Goal: Task Accomplishment & Management: Complete application form

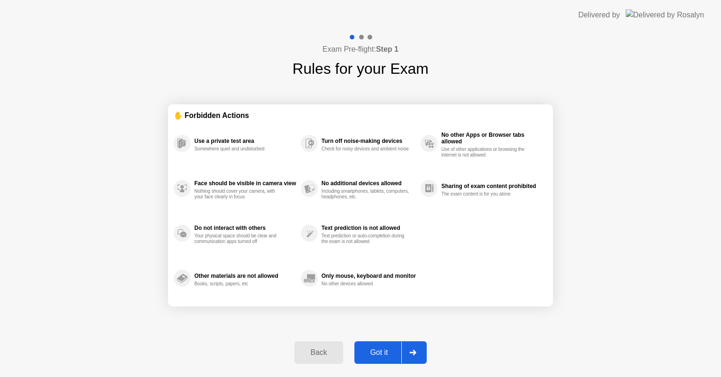
click at [388, 356] on div "Got it" at bounding box center [379, 352] width 44 height 8
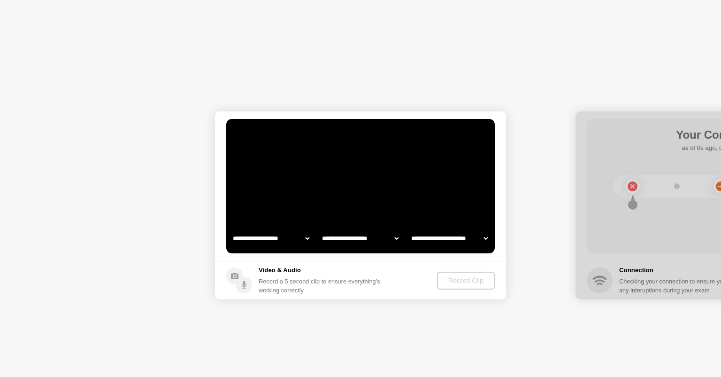
select select "**********"
select select "*******"
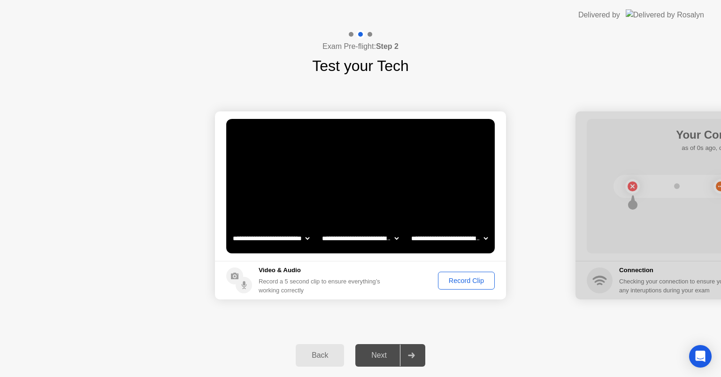
click at [465, 283] on div "Record Clip" at bounding box center [467, 281] width 50 height 8
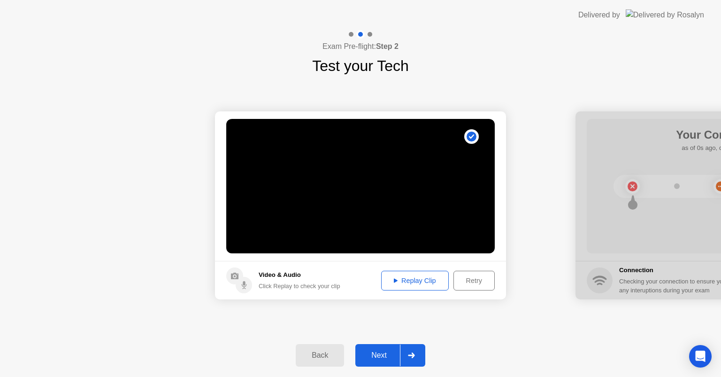
click at [404, 284] on div "Replay Clip" at bounding box center [415, 281] width 61 height 8
click at [379, 357] on div "Next" at bounding box center [379, 355] width 42 height 8
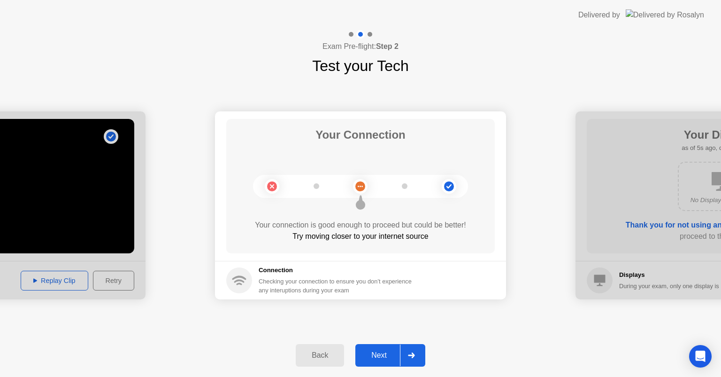
click at [385, 351] on div "Next" at bounding box center [379, 355] width 42 height 8
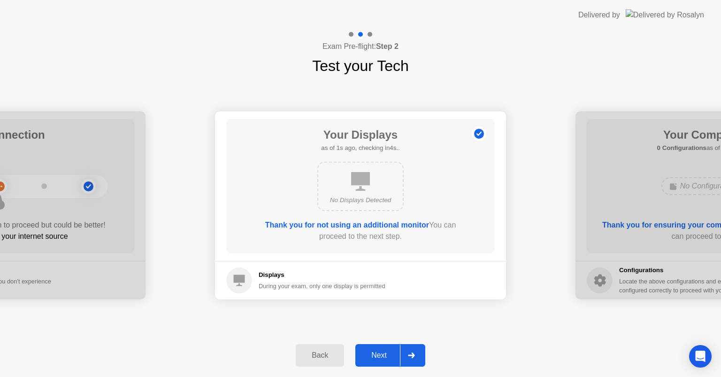
click at [383, 353] on div "Next" at bounding box center [379, 355] width 42 height 8
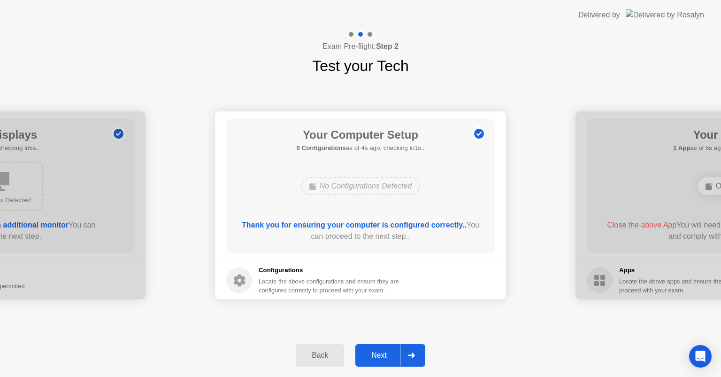
click at [400, 355] on div at bounding box center [411, 355] width 23 height 22
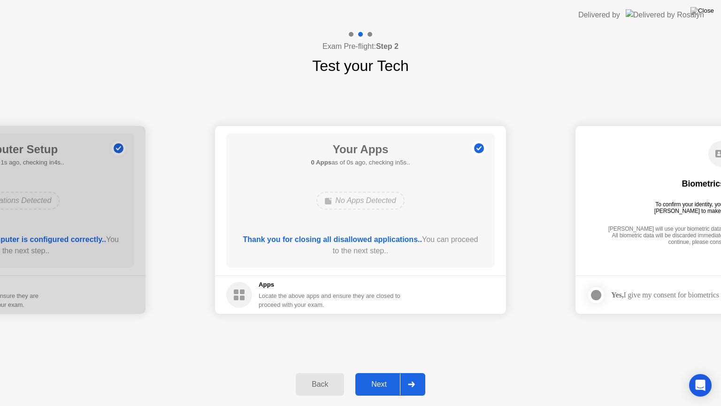
click at [393, 376] on div "Next" at bounding box center [379, 384] width 42 height 8
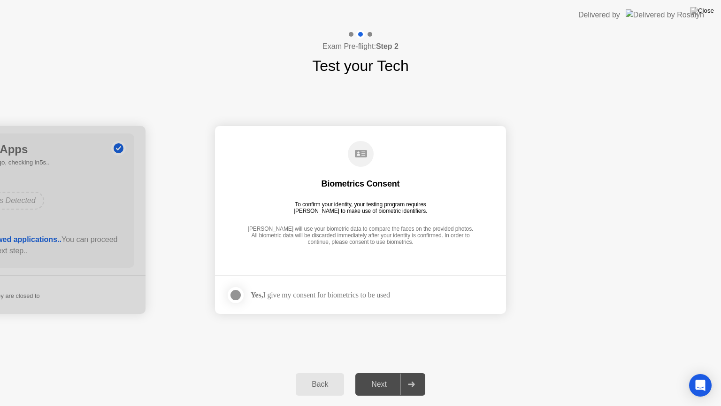
click at [292, 298] on div "Yes, I give my consent for biometrics to be used" at bounding box center [321, 294] width 140 height 9
click at [234, 294] on div at bounding box center [235, 294] width 11 height 11
click at [387, 376] on div "Next" at bounding box center [379, 384] width 42 height 8
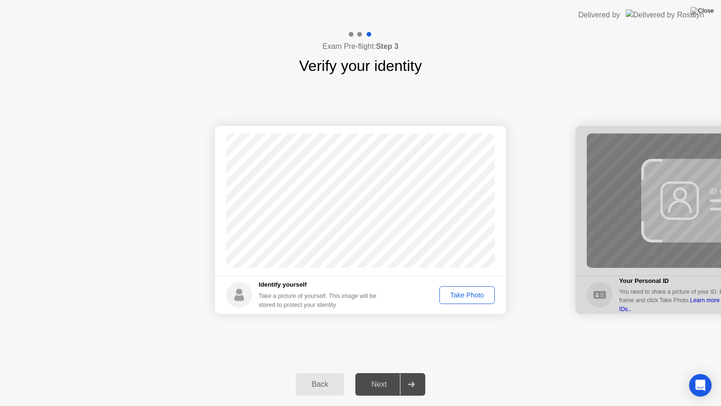
click at [472, 294] on div "Take Photo" at bounding box center [467, 295] width 49 height 8
click at [386, 376] on div "Next" at bounding box center [379, 384] width 42 height 8
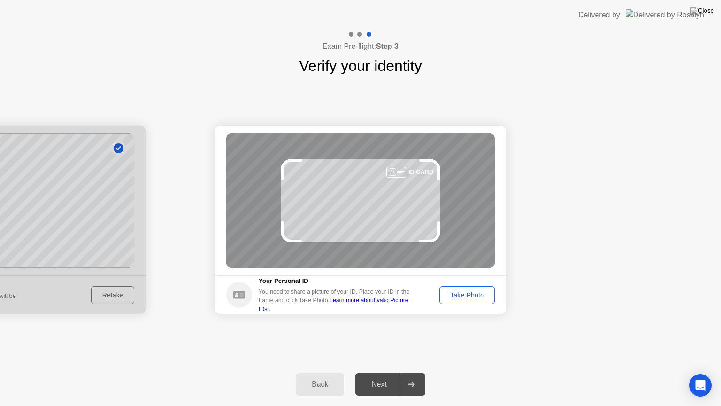
click at [475, 297] on div "Take Photo" at bounding box center [467, 295] width 49 height 8
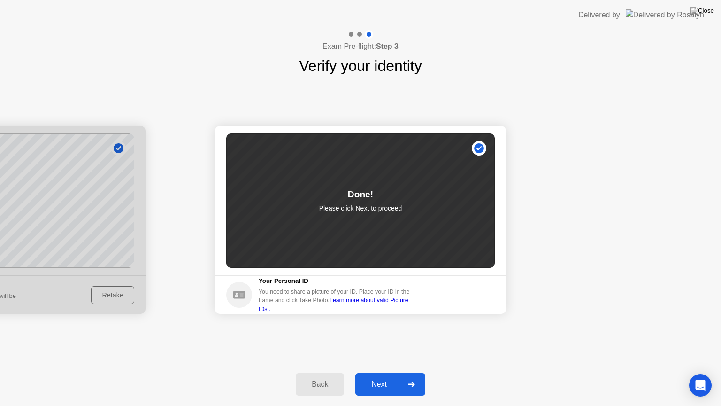
click at [391, 376] on div "Next" at bounding box center [379, 384] width 42 height 8
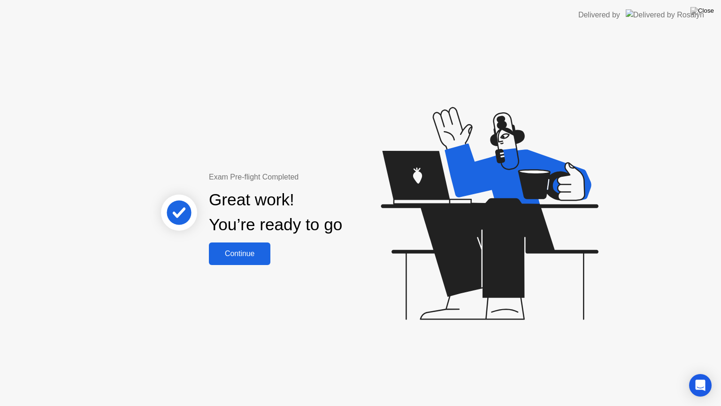
click at [248, 242] on button "Continue" at bounding box center [240, 253] width 62 height 23
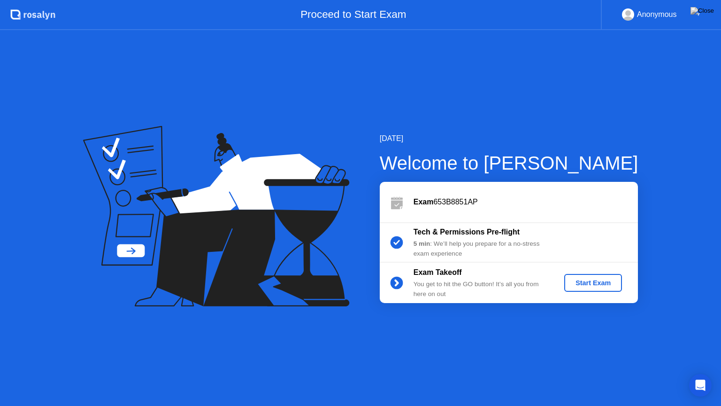
click at [602, 288] on button "Start Exam" at bounding box center [594, 283] width 58 height 18
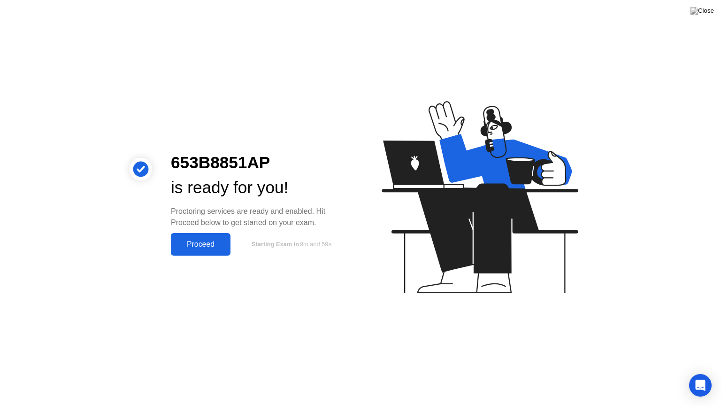
click at [220, 240] on div "Proceed" at bounding box center [201, 244] width 54 height 8
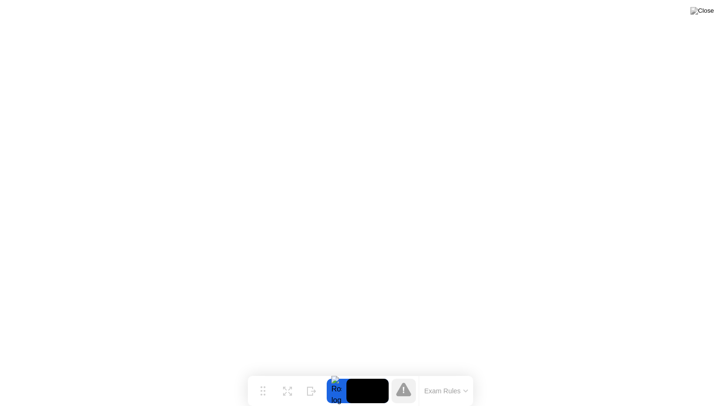
click at [468, 376] on icon at bounding box center [466, 391] width 4 height 2
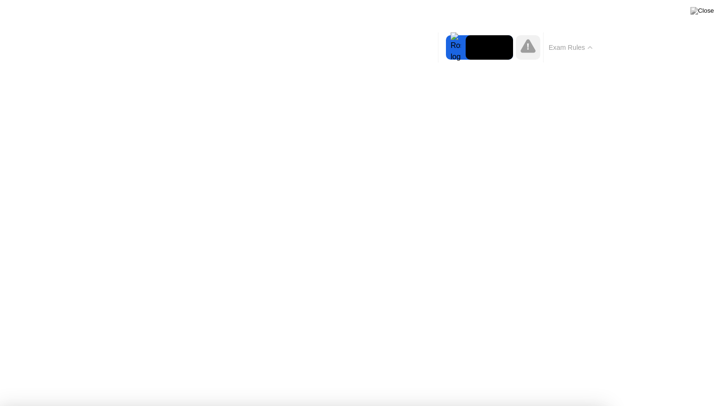
click at [581, 46] on button "Exam Rules" at bounding box center [571, 47] width 50 height 8
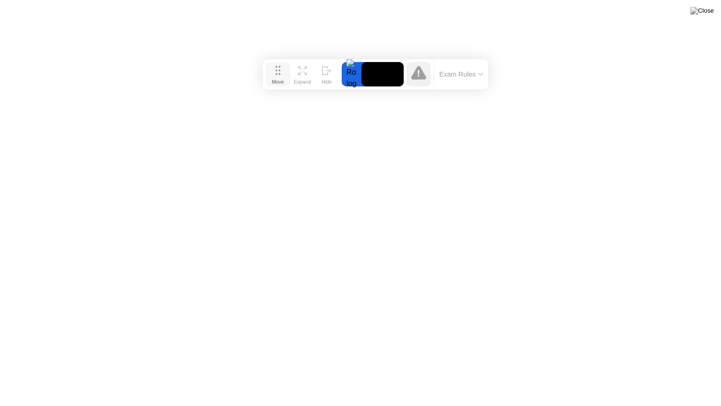
drag, startPoint x: 264, startPoint y: 393, endPoint x: 278, endPoint y: 75, distance: 317.8
click at [278, 79] on div "Move" at bounding box center [278, 82] width 12 height 6
click at [383, 73] on video at bounding box center [382, 73] width 42 height 24
click at [351, 73] on div at bounding box center [351, 73] width 20 height 24
click at [415, 77] on icon at bounding box center [418, 72] width 15 height 14
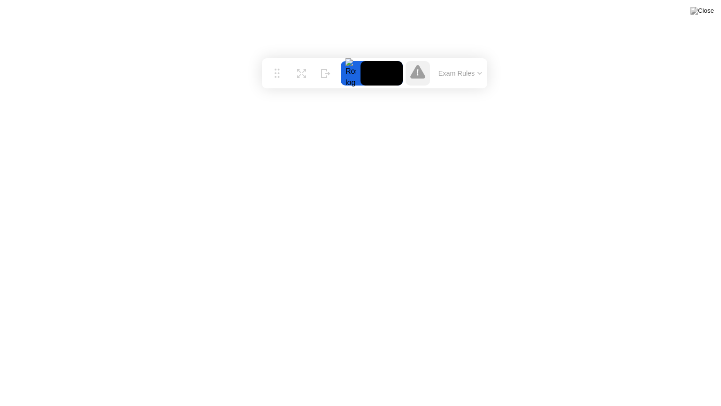
click at [461, 76] on button "Exam Rules" at bounding box center [461, 73] width 50 height 8
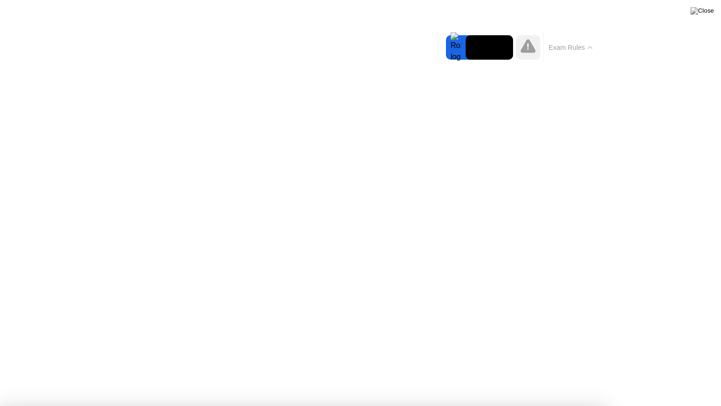
click at [576, 49] on button "Exam Rules" at bounding box center [571, 47] width 50 height 8
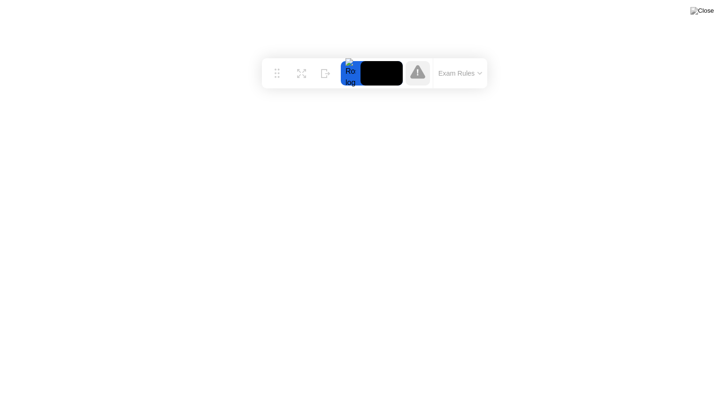
click at [457, 73] on button "Exam Rules" at bounding box center [461, 73] width 50 height 8
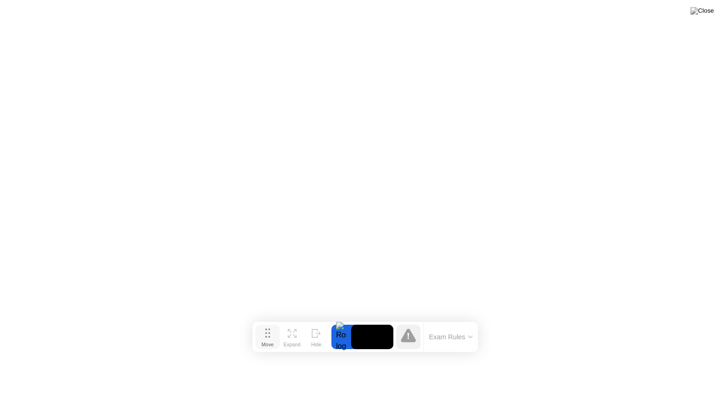
drag, startPoint x: 279, startPoint y: 74, endPoint x: 270, endPoint y: 338, distance: 263.7
click at [270, 341] on div "Move" at bounding box center [268, 344] width 12 height 6
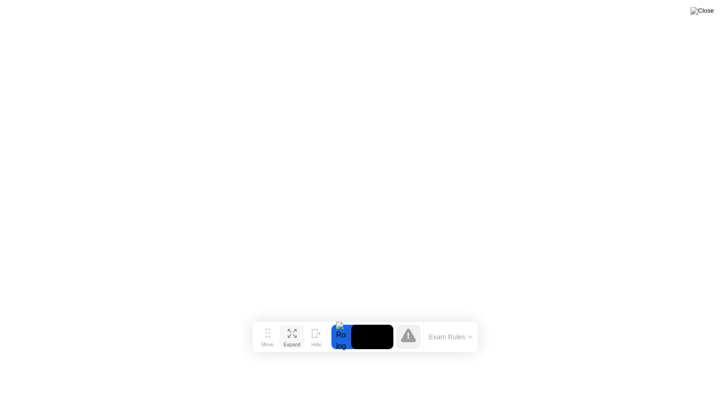
click at [293, 331] on icon at bounding box center [292, 333] width 9 height 9
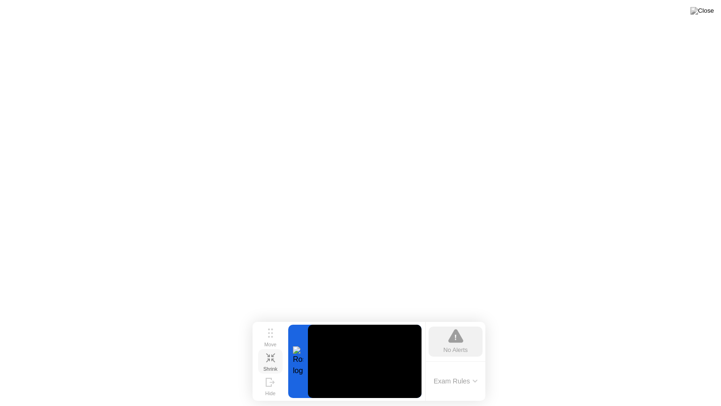
click at [471, 340] on div "No Alerts" at bounding box center [456, 341] width 54 height 30
click at [269, 357] on icon at bounding box center [270, 357] width 9 height 9
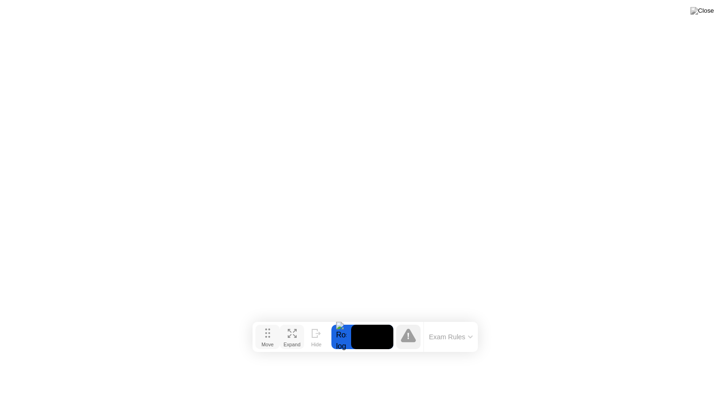
click at [265, 341] on div "Move" at bounding box center [268, 344] width 12 height 6
click at [295, 341] on div "Expand" at bounding box center [292, 344] width 17 height 6
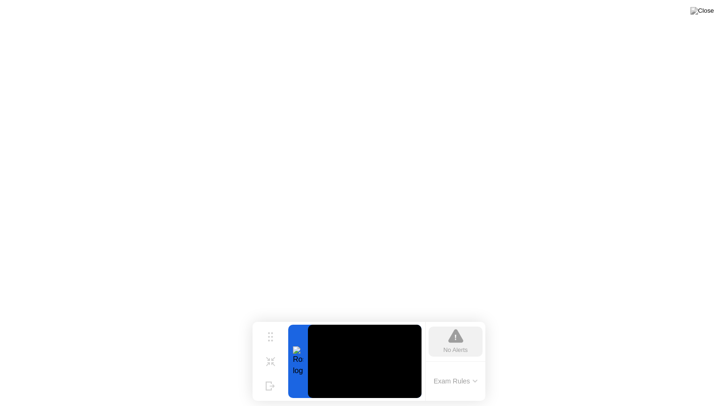
click at [458, 376] on button "Exam Rules" at bounding box center [456, 381] width 50 height 8
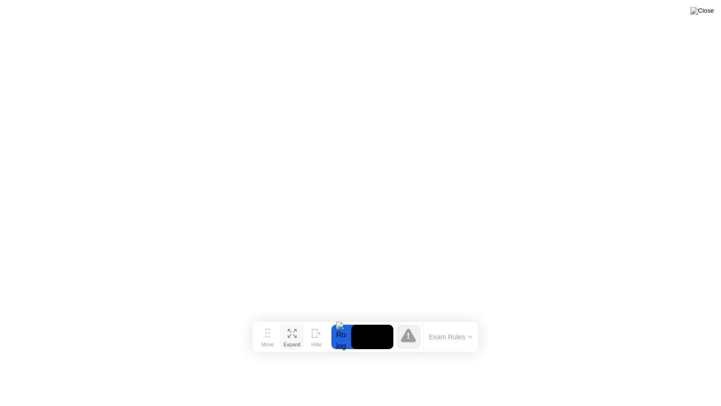
click at [290, 337] on icon at bounding box center [292, 333] width 9 height 9
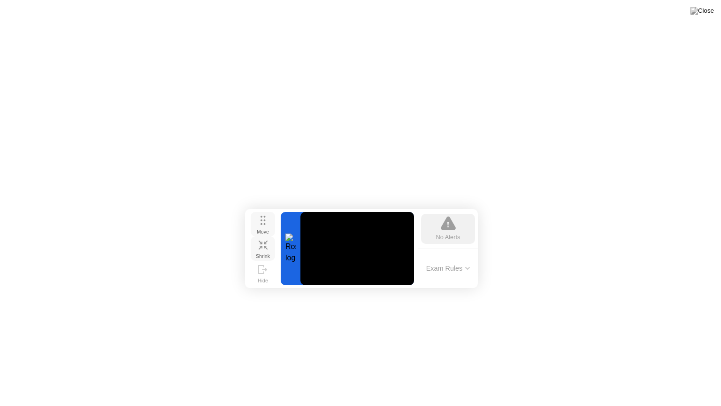
drag, startPoint x: 269, startPoint y: 340, endPoint x: 261, endPoint y: 227, distance: 113.0
click at [261, 229] on div "Move" at bounding box center [263, 232] width 12 height 6
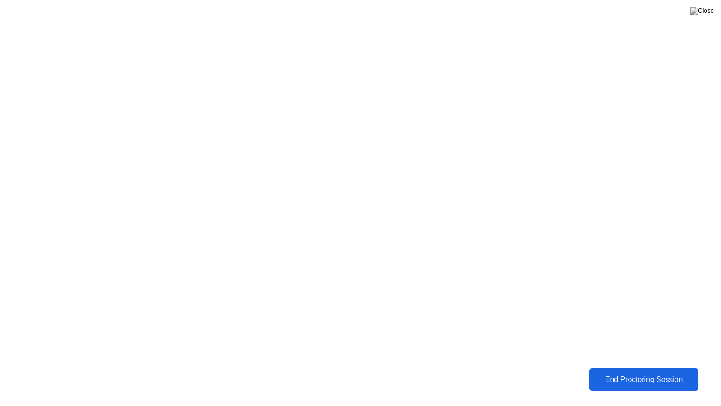
click at [648, 376] on div "End Proctoring Session" at bounding box center [644, 379] width 104 height 8
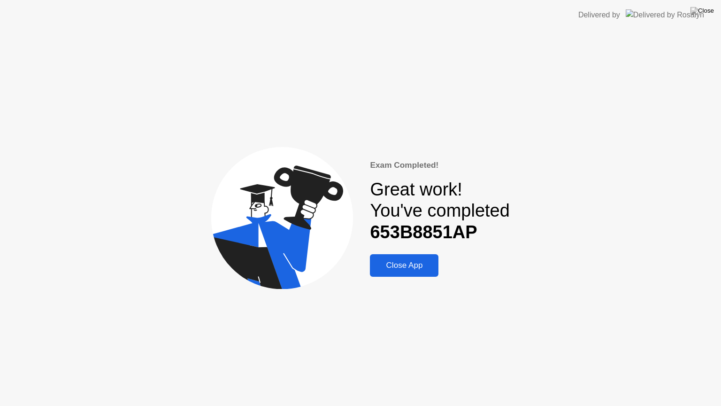
click at [402, 267] on div "Close App" at bounding box center [404, 265] width 63 height 9
